Goal: Information Seeking & Learning: Learn about a topic

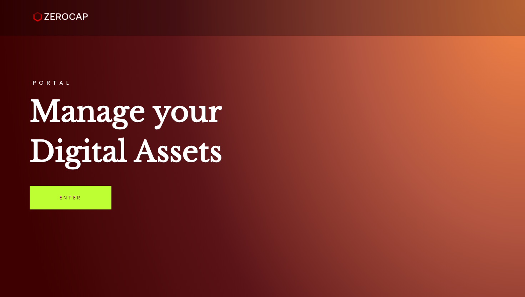
click at [76, 206] on link "Enter" at bounding box center [71, 198] width 82 height 24
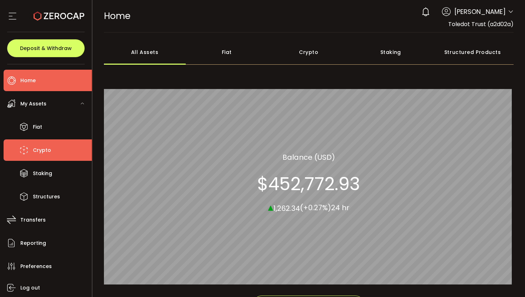
click at [49, 150] on span "Crypto" at bounding box center [42, 150] width 18 height 10
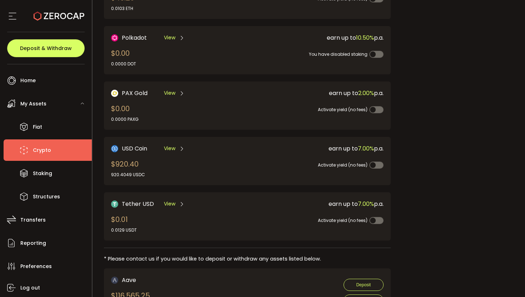
scroll to position [142, 0]
